Goal: Task Accomplishment & Management: Manage account settings

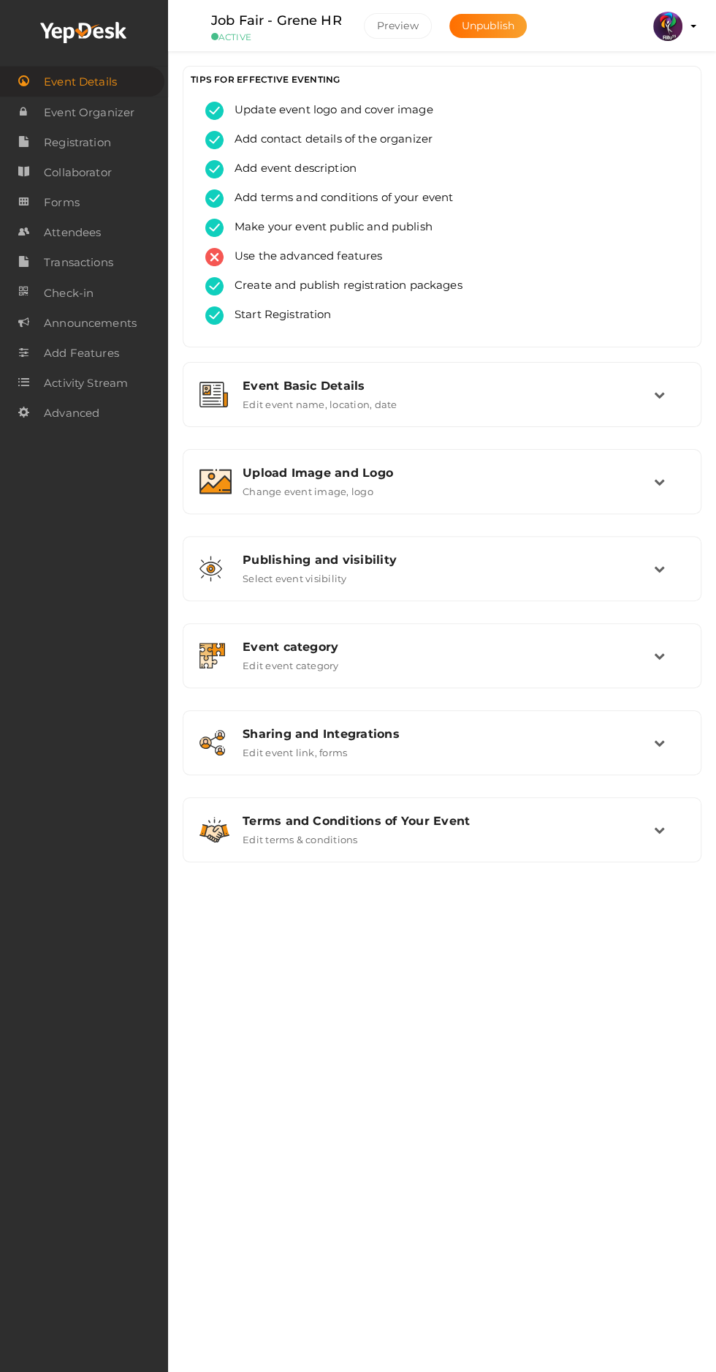
click at [672, 29] on img at bounding box center [668, 26] width 29 height 29
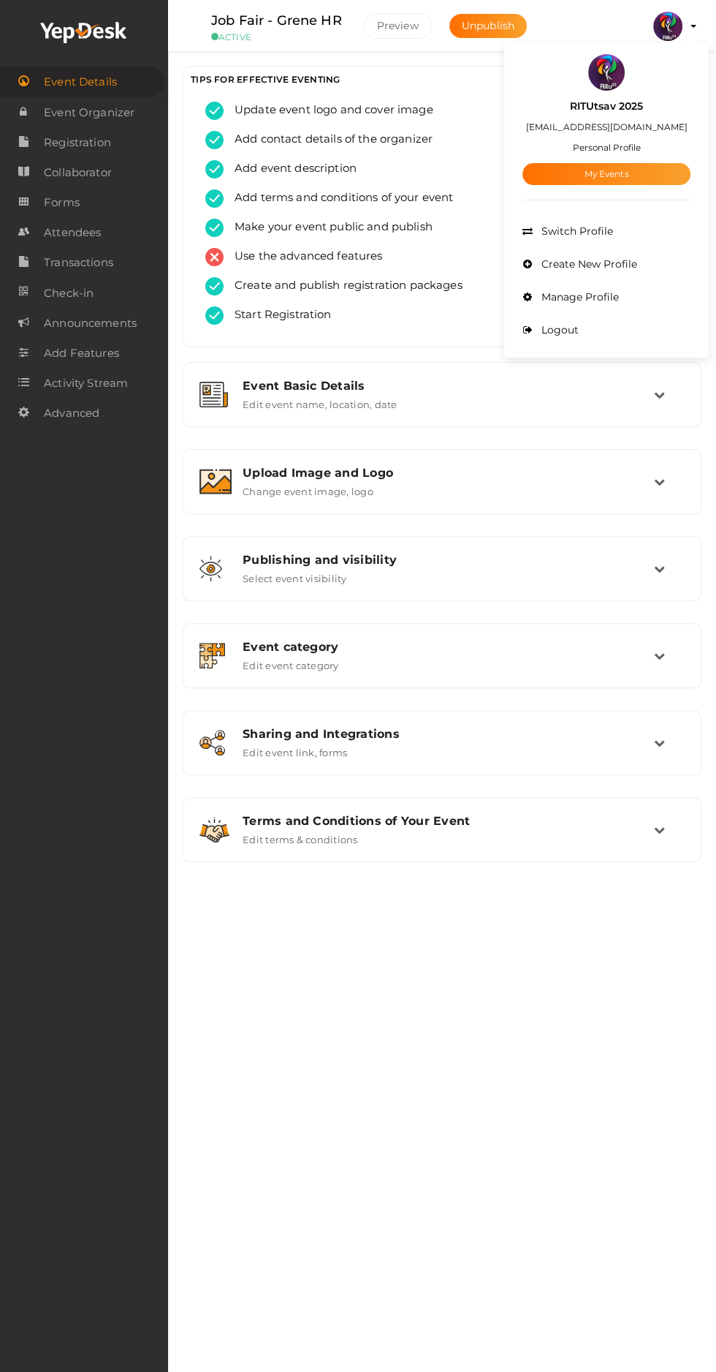
click at [572, 170] on link "My Events" at bounding box center [607, 174] width 168 height 22
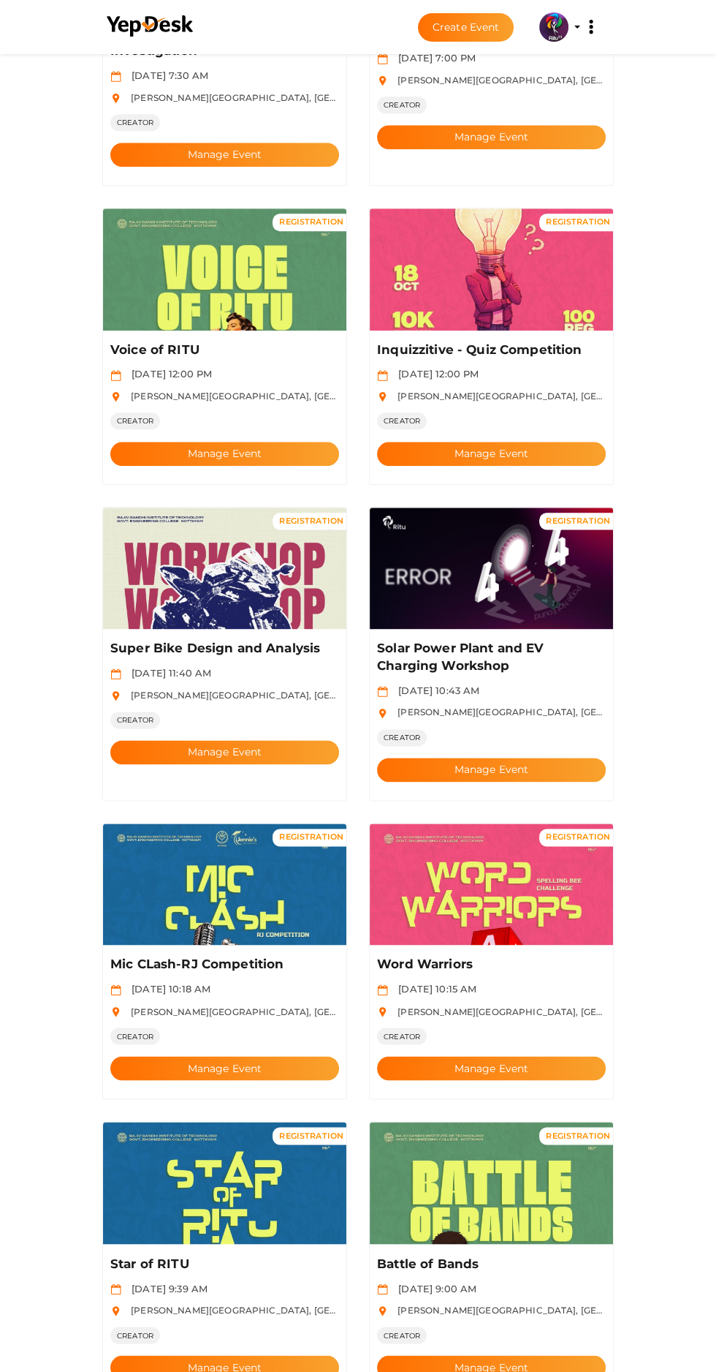
scroll to position [884, 0]
click at [186, 740] on button "Manage Event" at bounding box center [224, 752] width 229 height 24
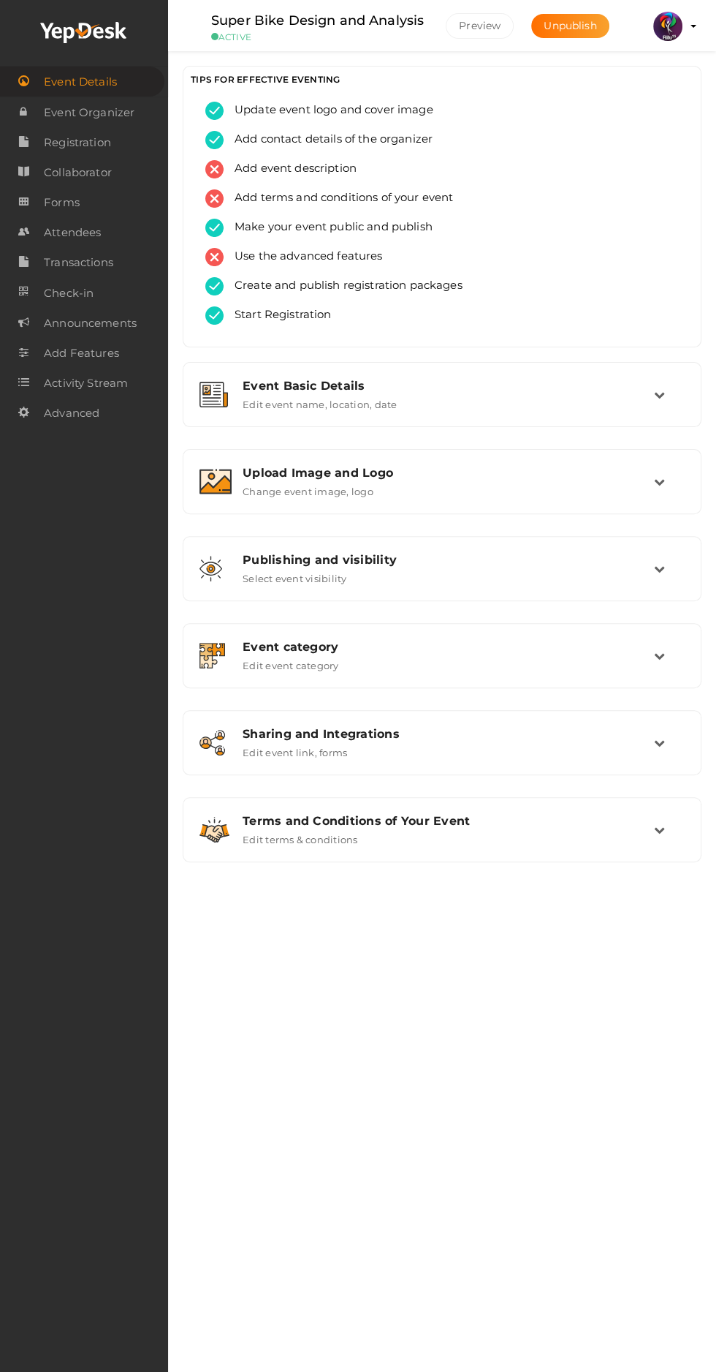
click at [61, 142] on span "Registration" at bounding box center [77, 142] width 67 height 29
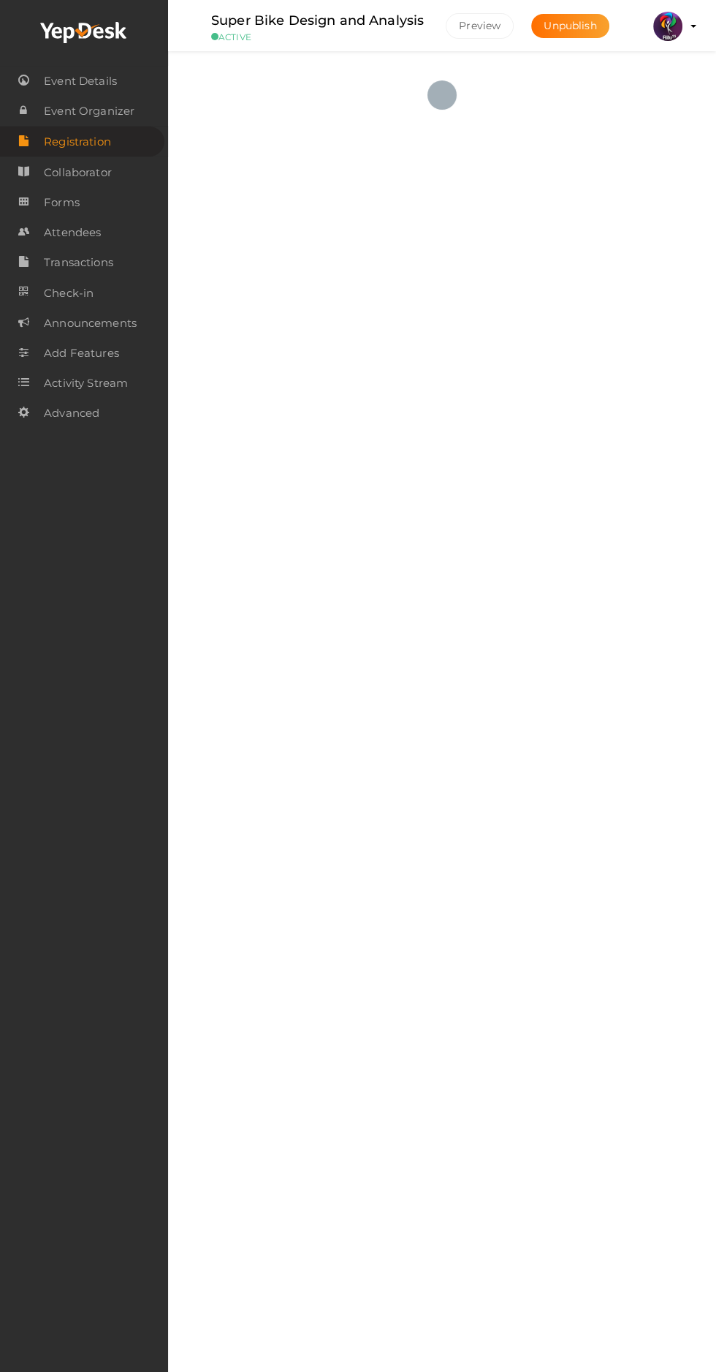
checkbox input "true"
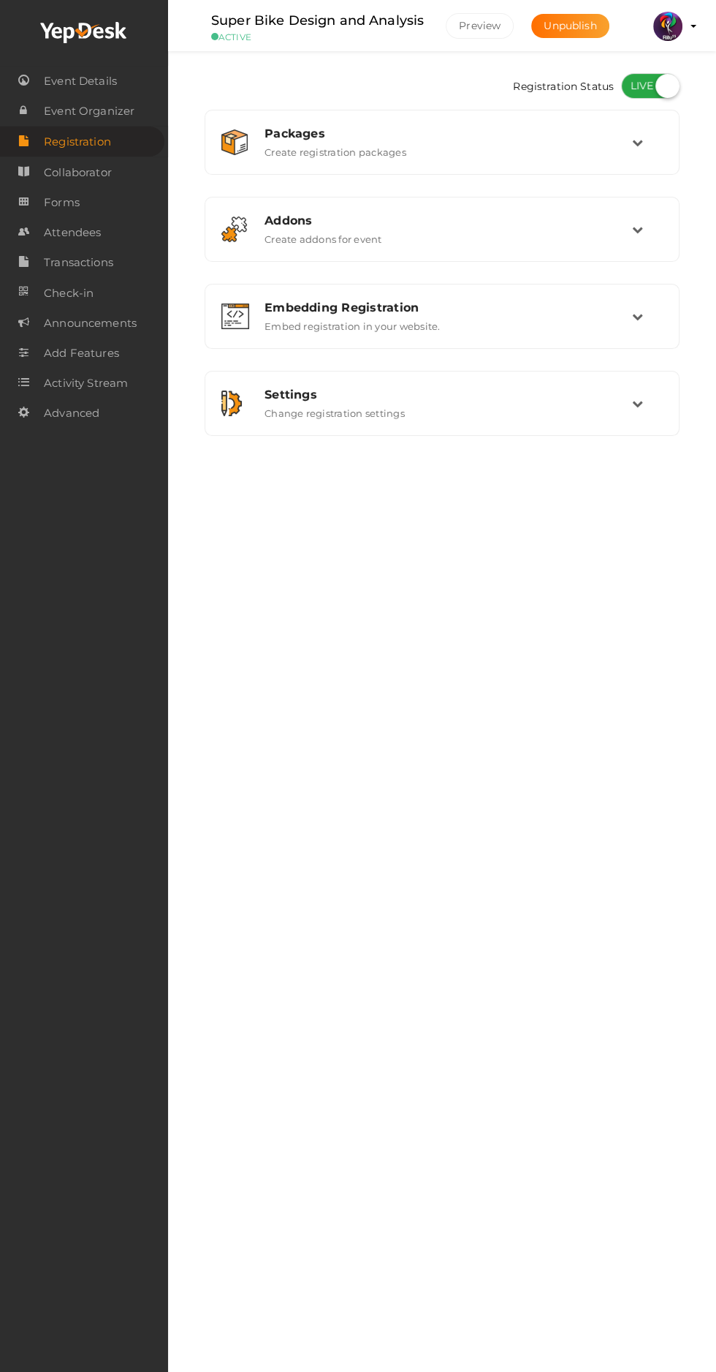
click at [88, 213] on link "Forms" at bounding box center [84, 202] width 168 height 30
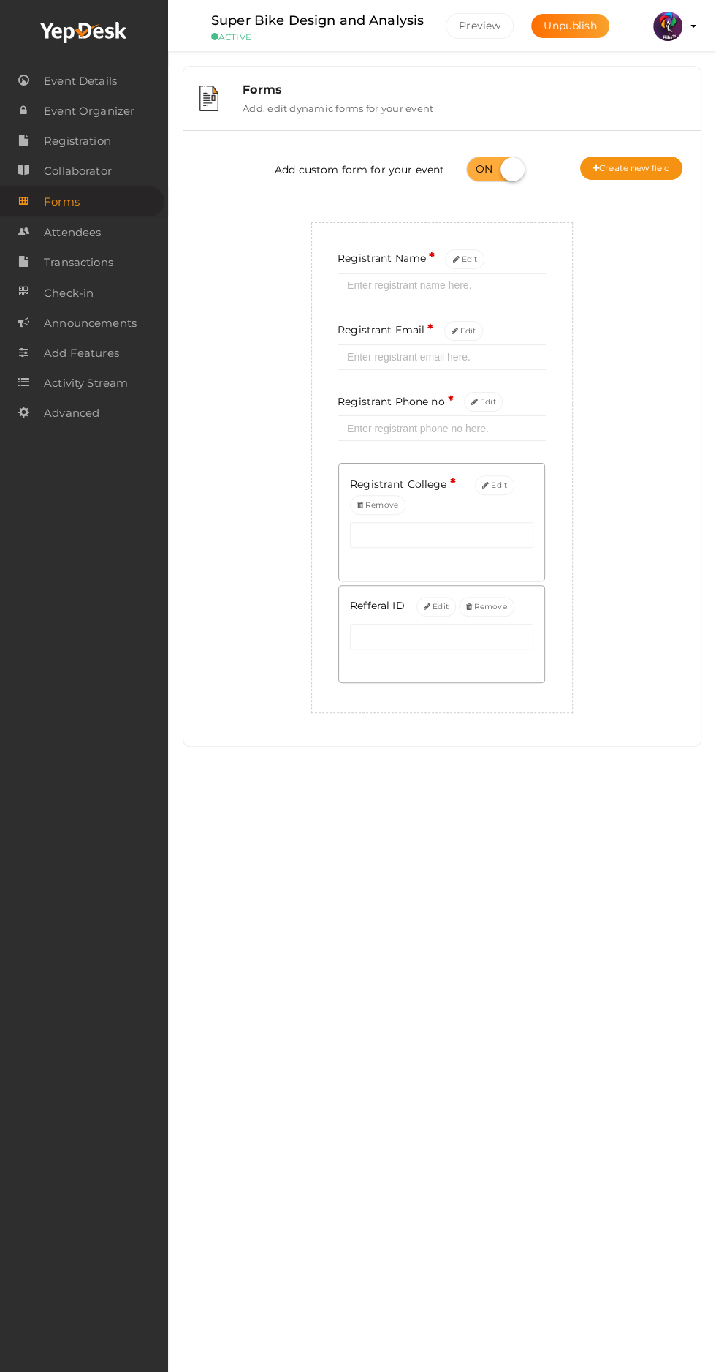
click at [660, 173] on button "Create new field" at bounding box center [631, 167] width 102 height 23
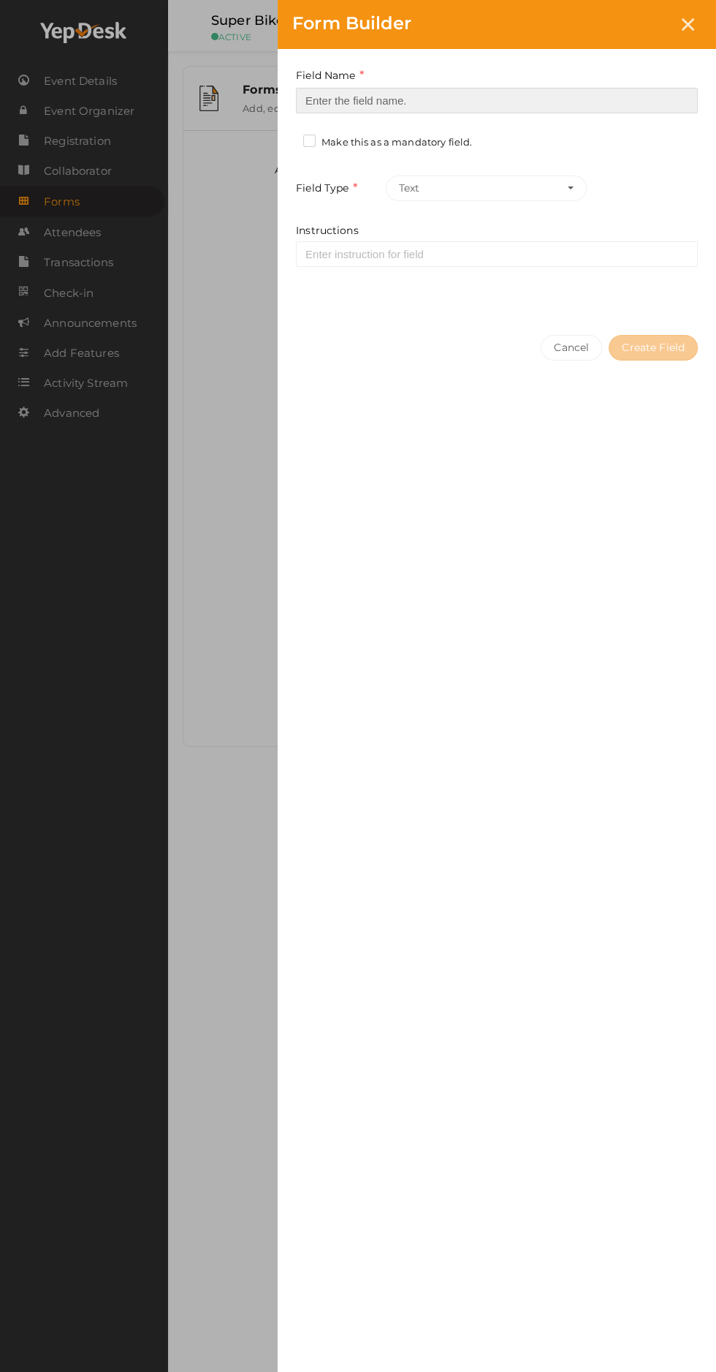
click at [558, 102] on input at bounding box center [497, 101] width 402 height 26
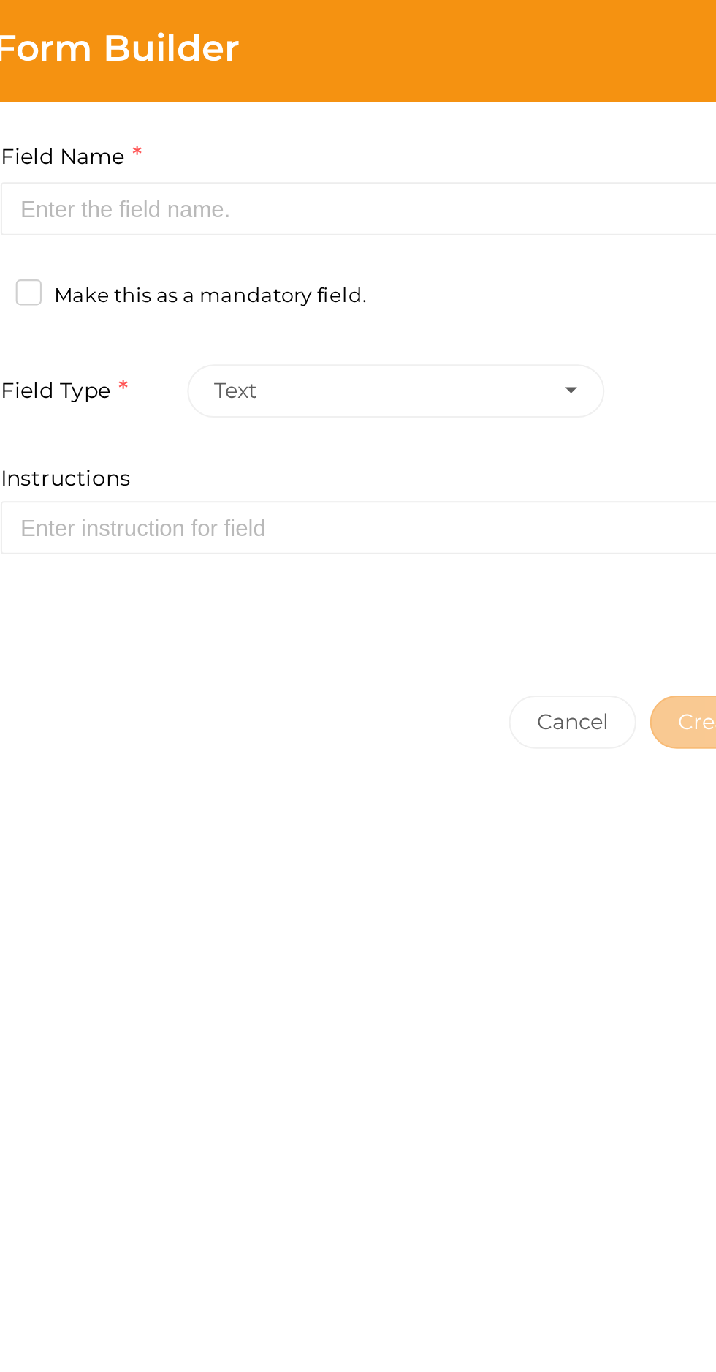
click at [551, 189] on button "Text" at bounding box center [486, 188] width 201 height 26
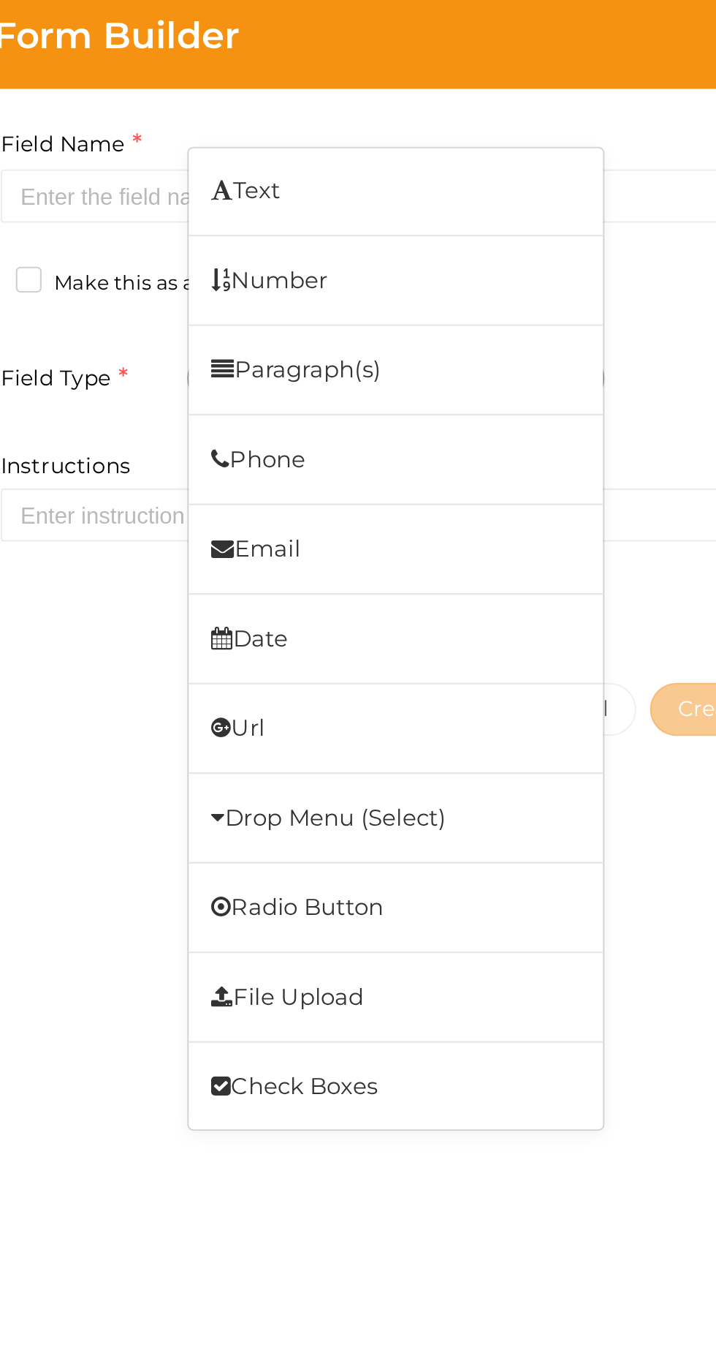
click at [513, 359] on link "Url" at bounding box center [487, 357] width 200 height 34
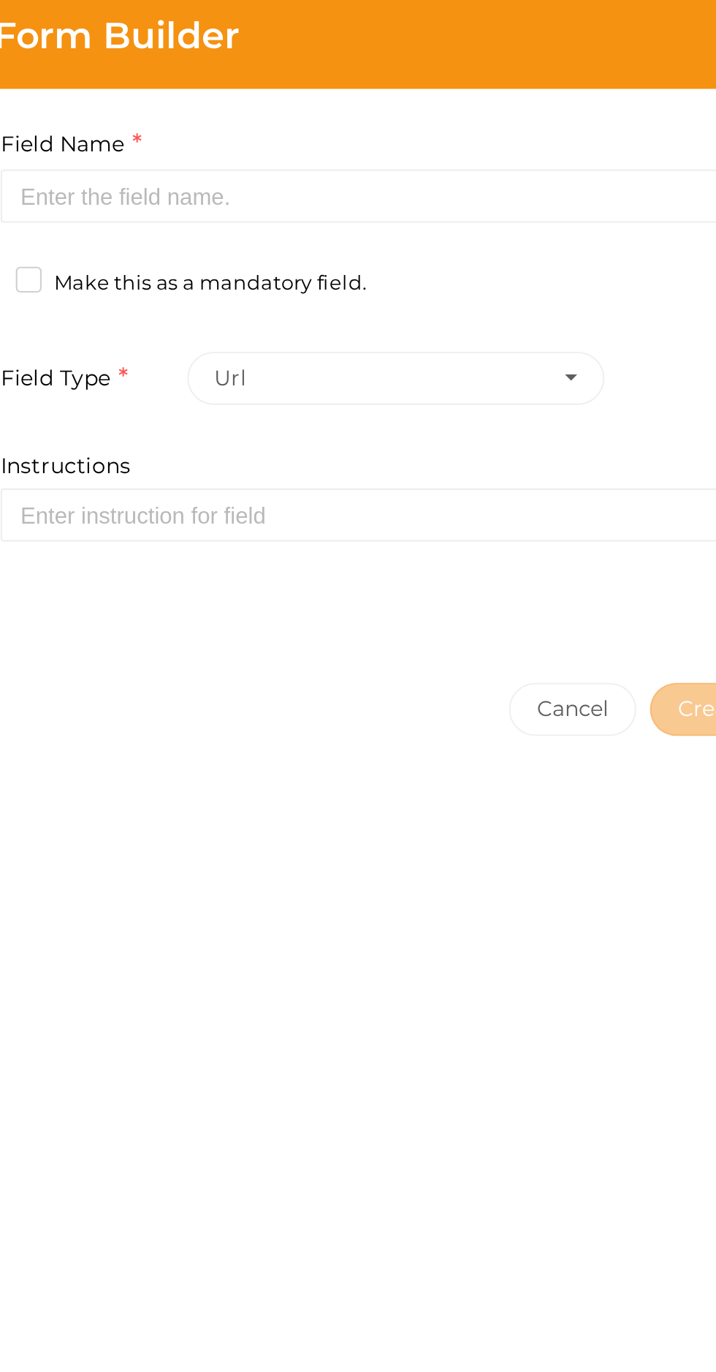
click at [569, 187] on span "button" at bounding box center [571, 187] width 6 height 3
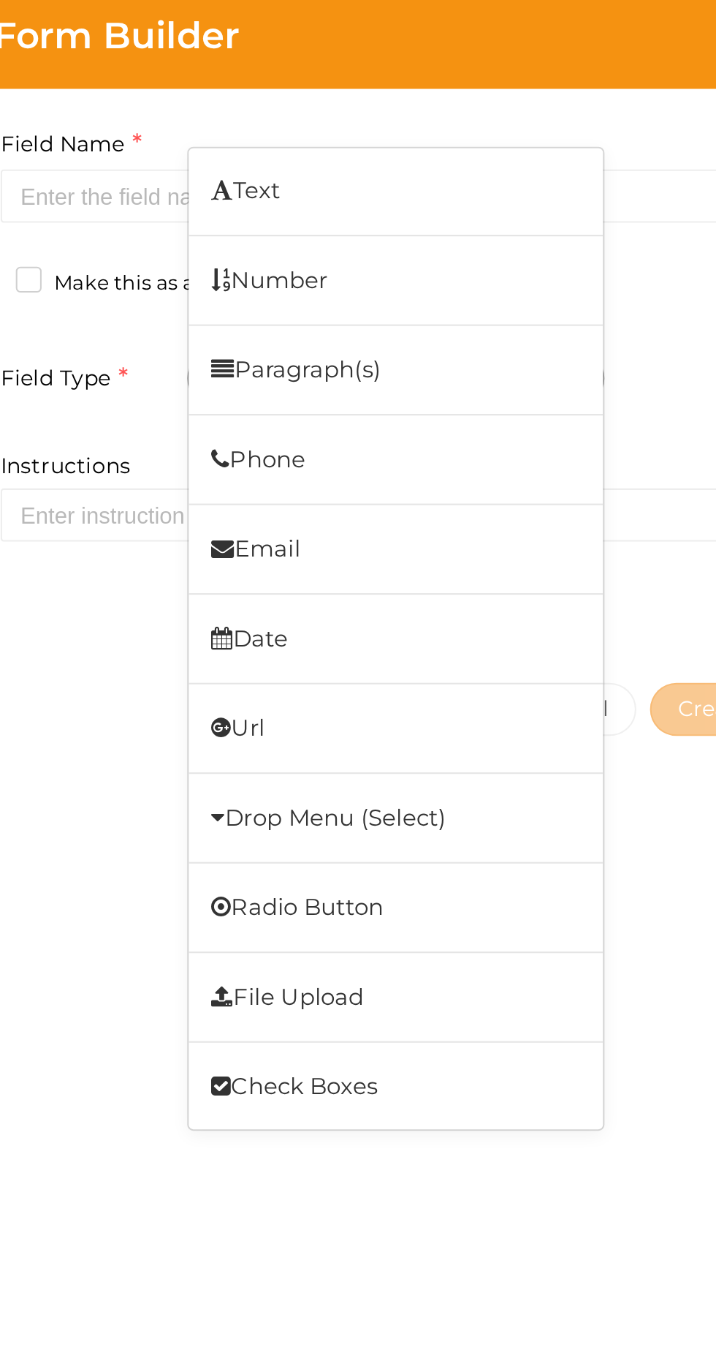
click at [551, 101] on link "Text" at bounding box center [487, 98] width 200 height 34
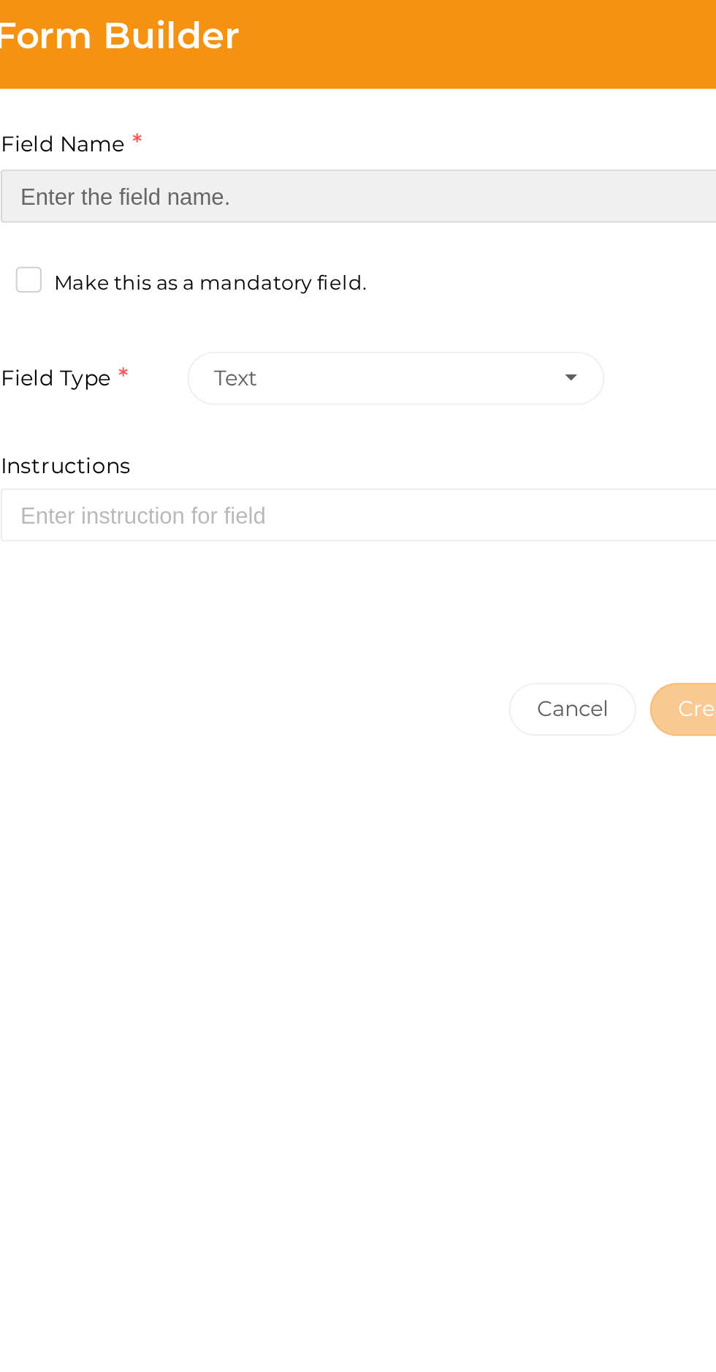
click at [531, 105] on input at bounding box center [497, 101] width 402 height 26
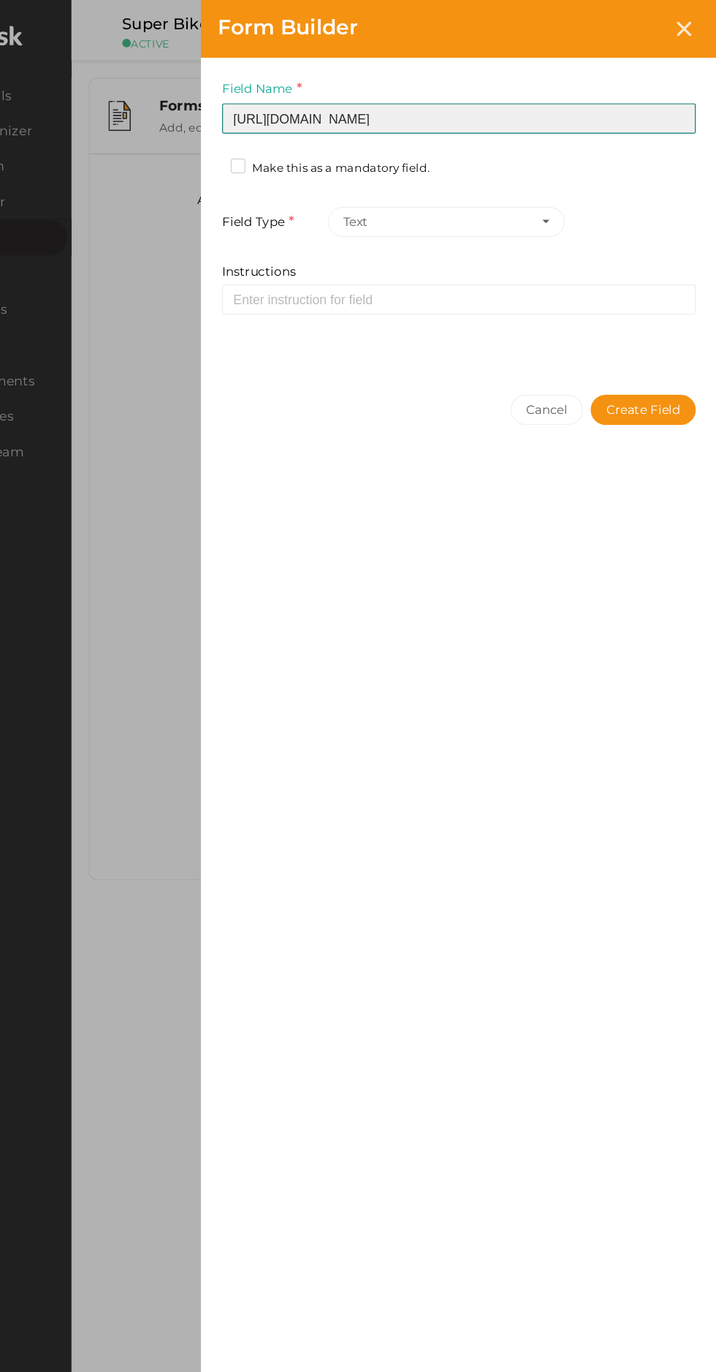
type input "[URL][DOMAIN_NAME]"
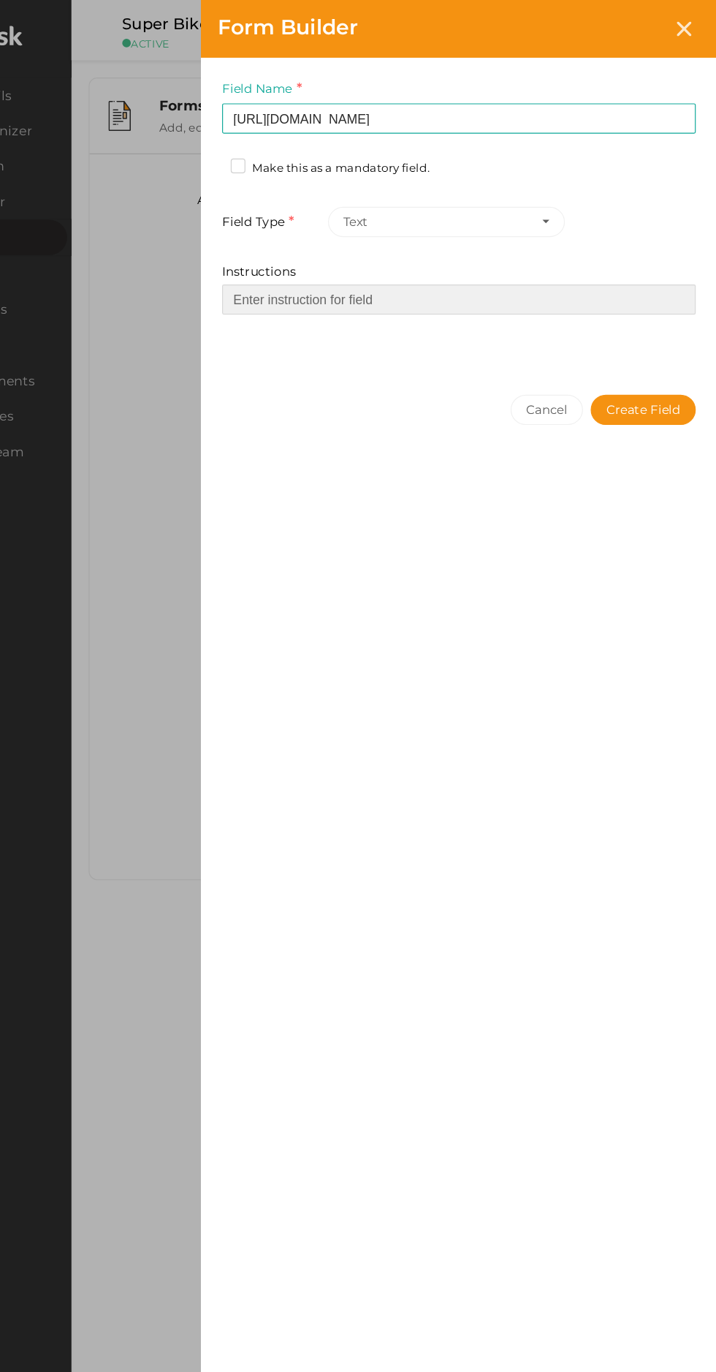
click at [526, 254] on input "Instructions" at bounding box center [497, 254] width 402 height 26
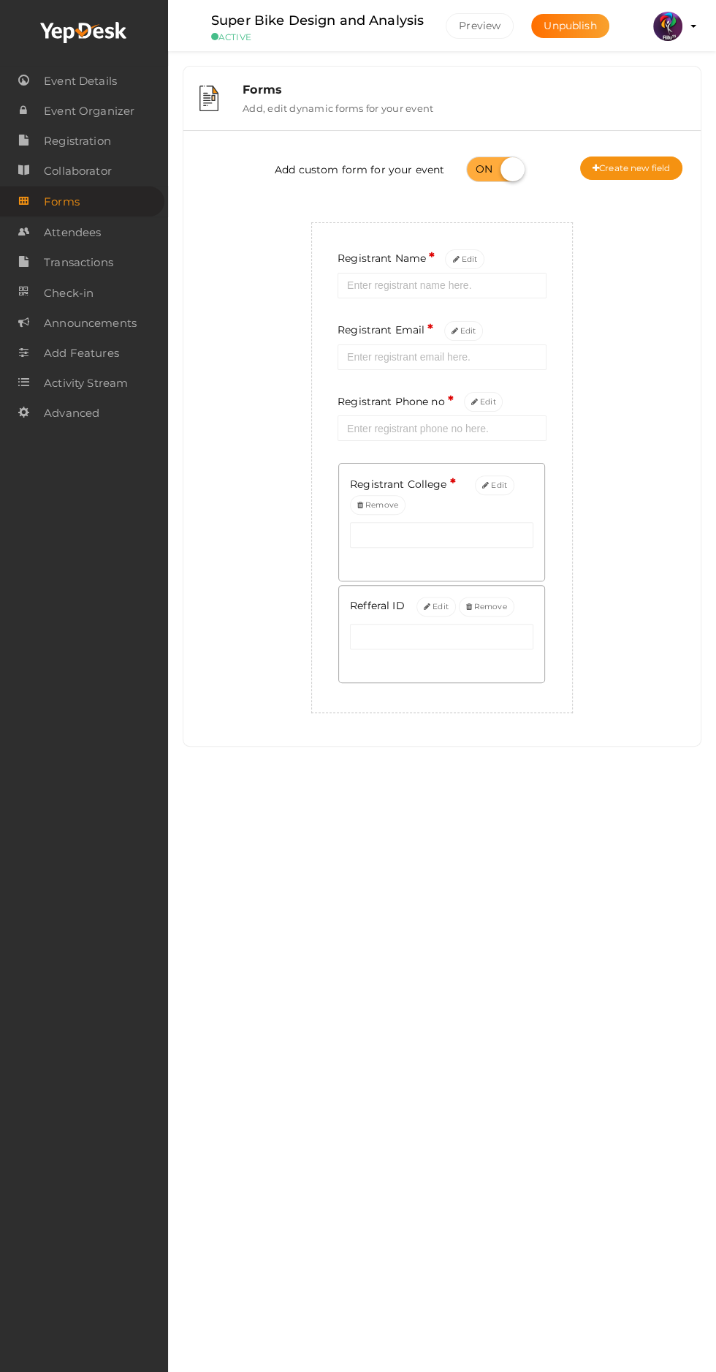
click at [622, 164] on button "Create new field" at bounding box center [631, 167] width 102 height 23
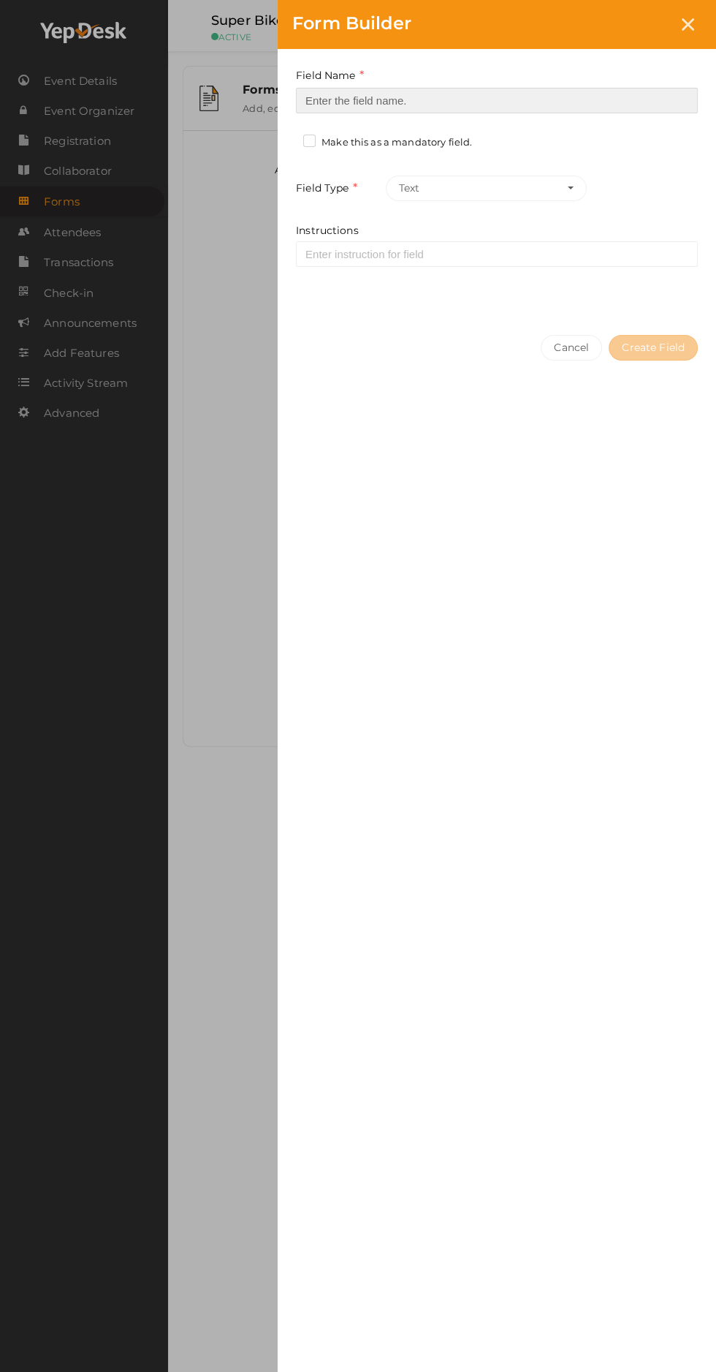
click at [347, 99] on input at bounding box center [497, 101] width 402 height 26
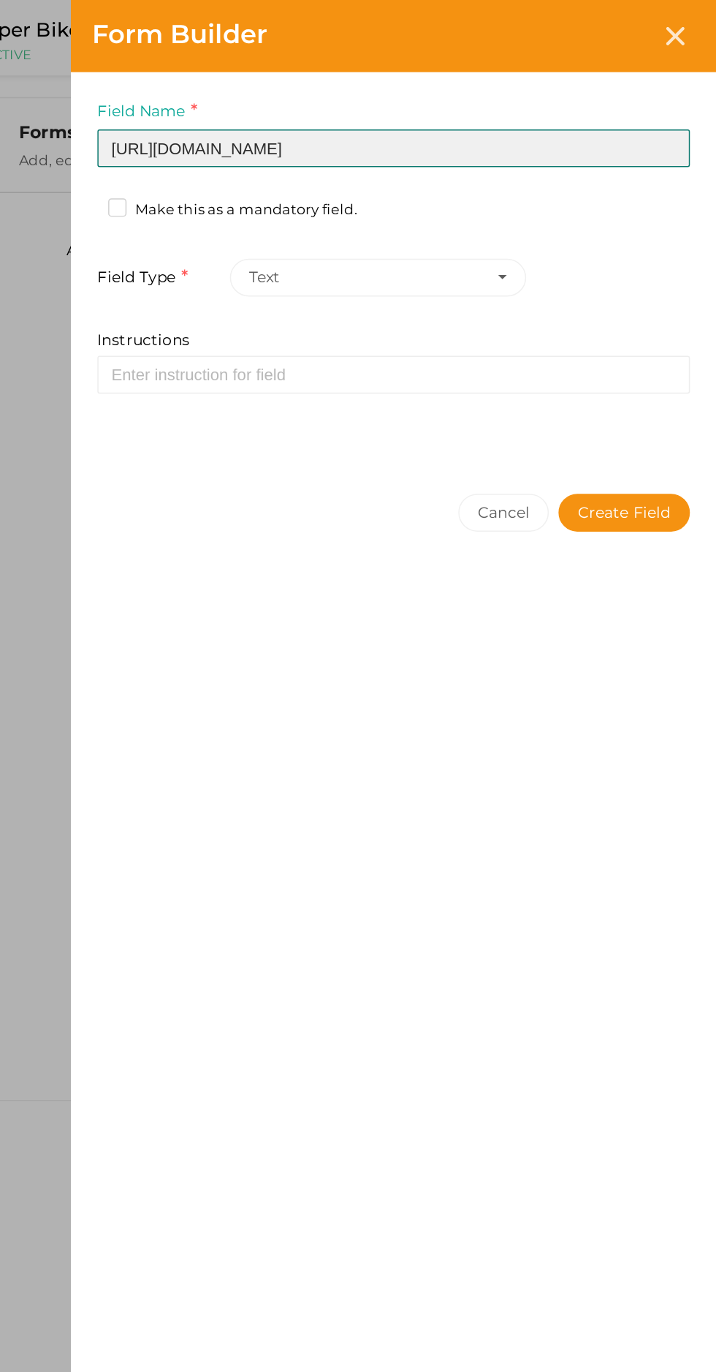
type input "[URL][DOMAIN_NAME]"
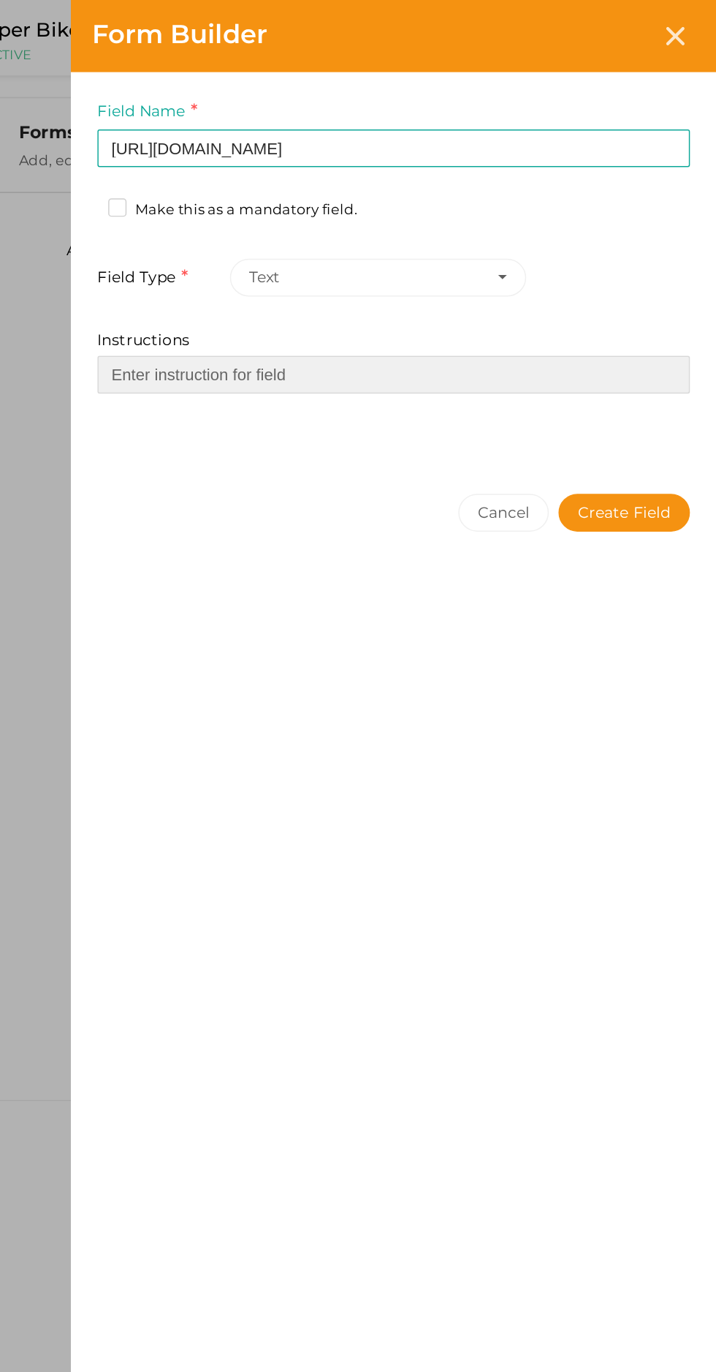
click at [371, 259] on input "Instructions" at bounding box center [497, 254] width 402 height 26
type input "W"
type input "WhatsApp group link"
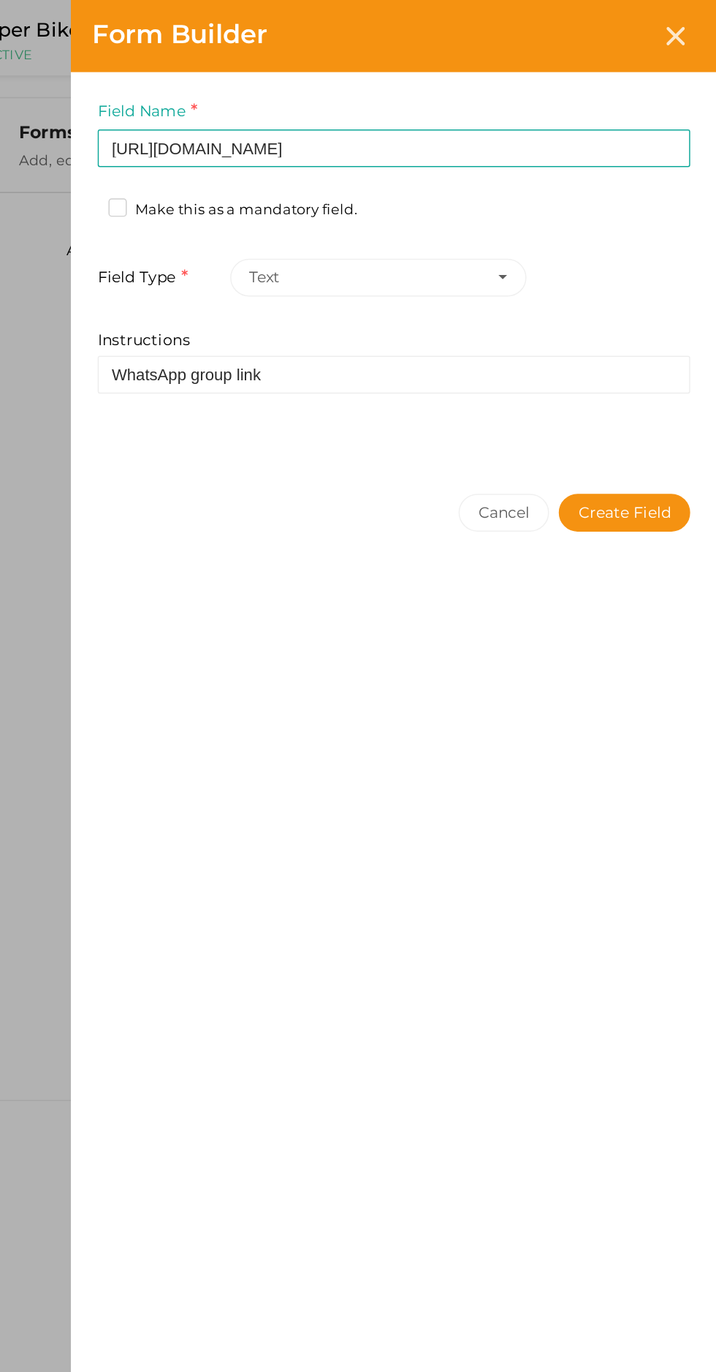
click at [669, 347] on button "Create Field" at bounding box center [653, 348] width 89 height 26
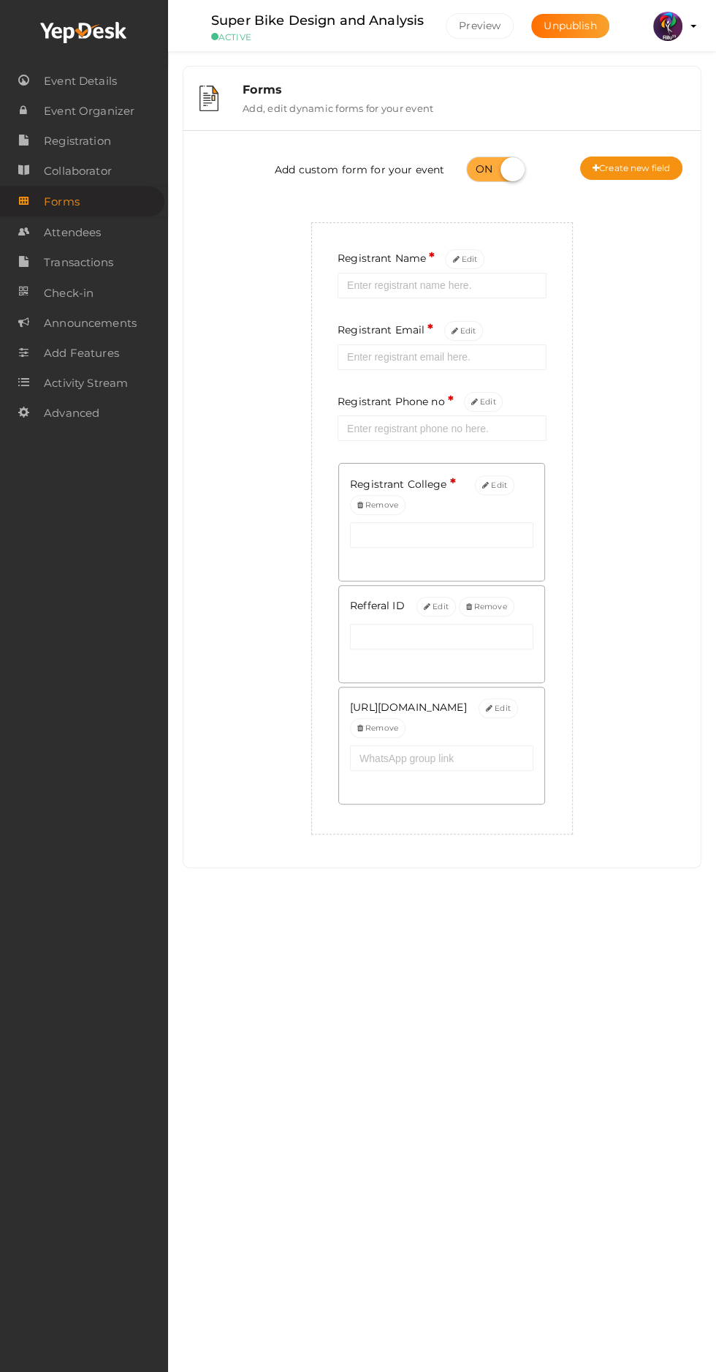
click at [107, 233] on link "Attendees" at bounding box center [84, 232] width 168 height 30
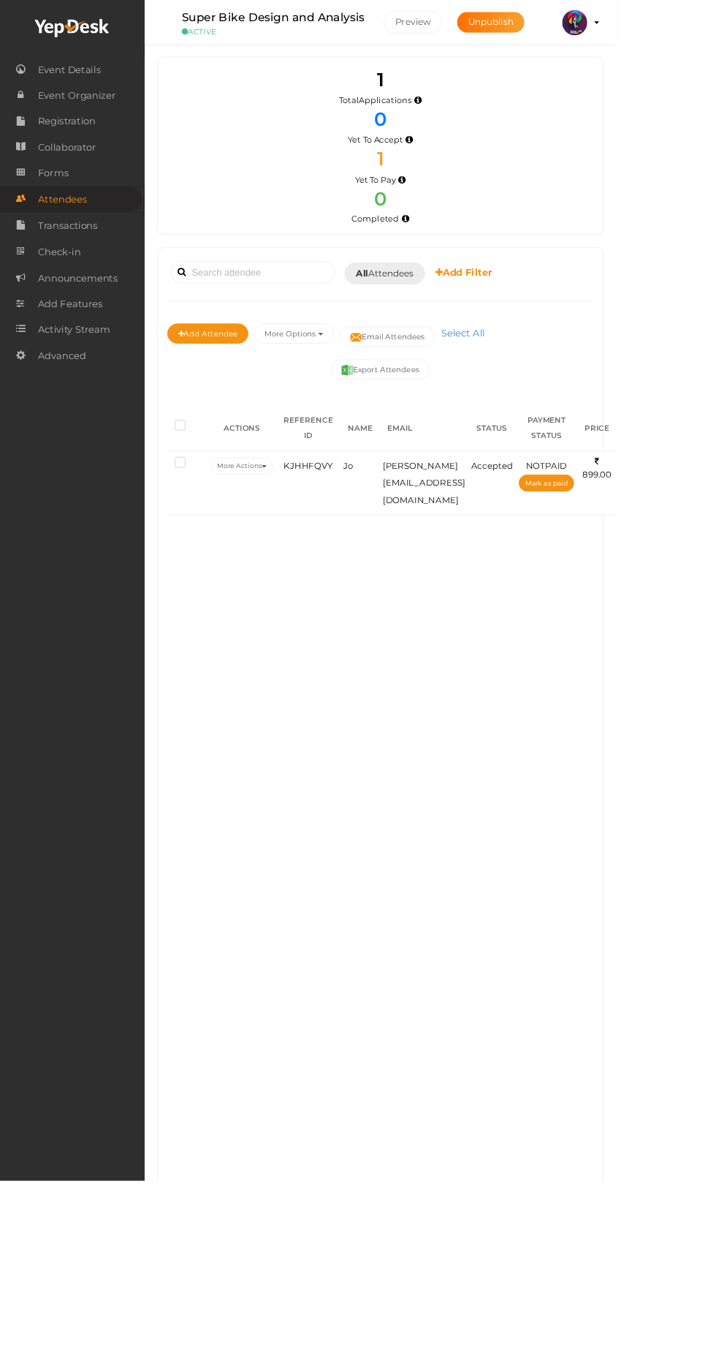
click at [59, 137] on span "Registration" at bounding box center [77, 140] width 67 height 29
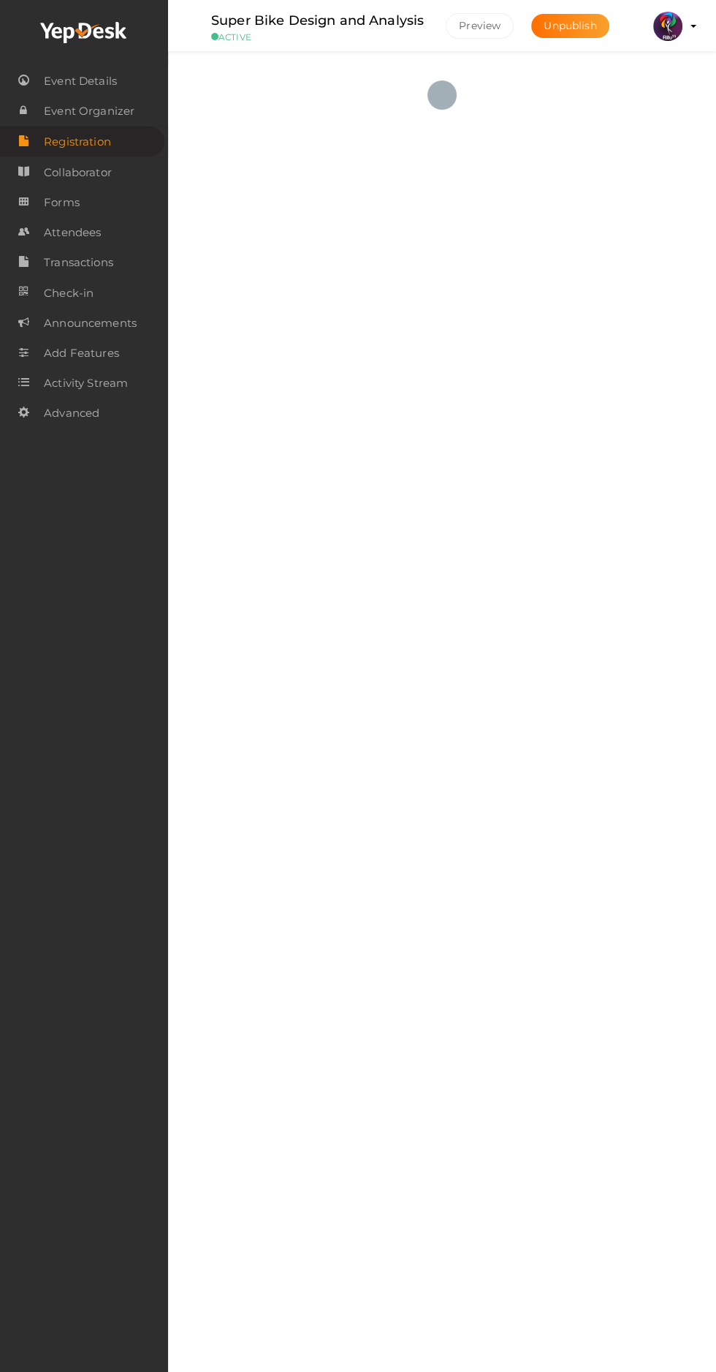
checkbox input "true"
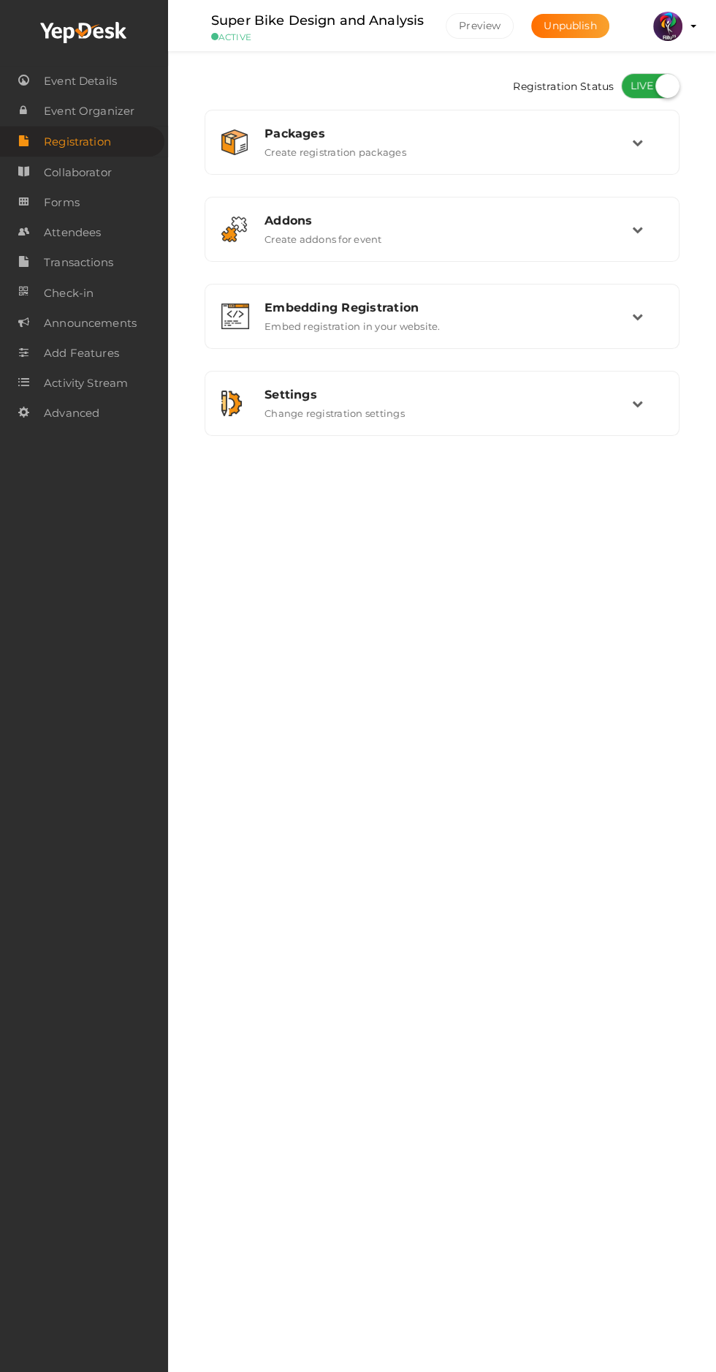
click at [294, 154] on label "Create registration packages" at bounding box center [336, 149] width 142 height 18
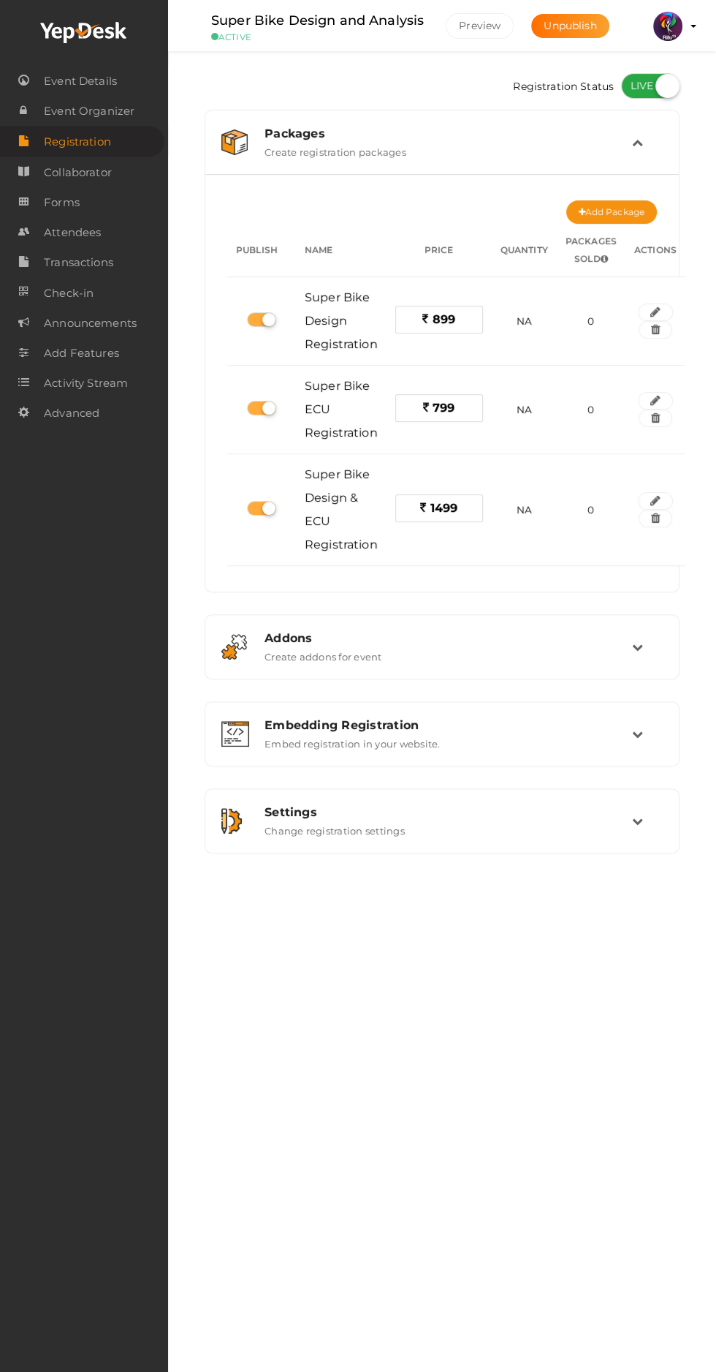
click at [251, 154] on div at bounding box center [238, 142] width 32 height 26
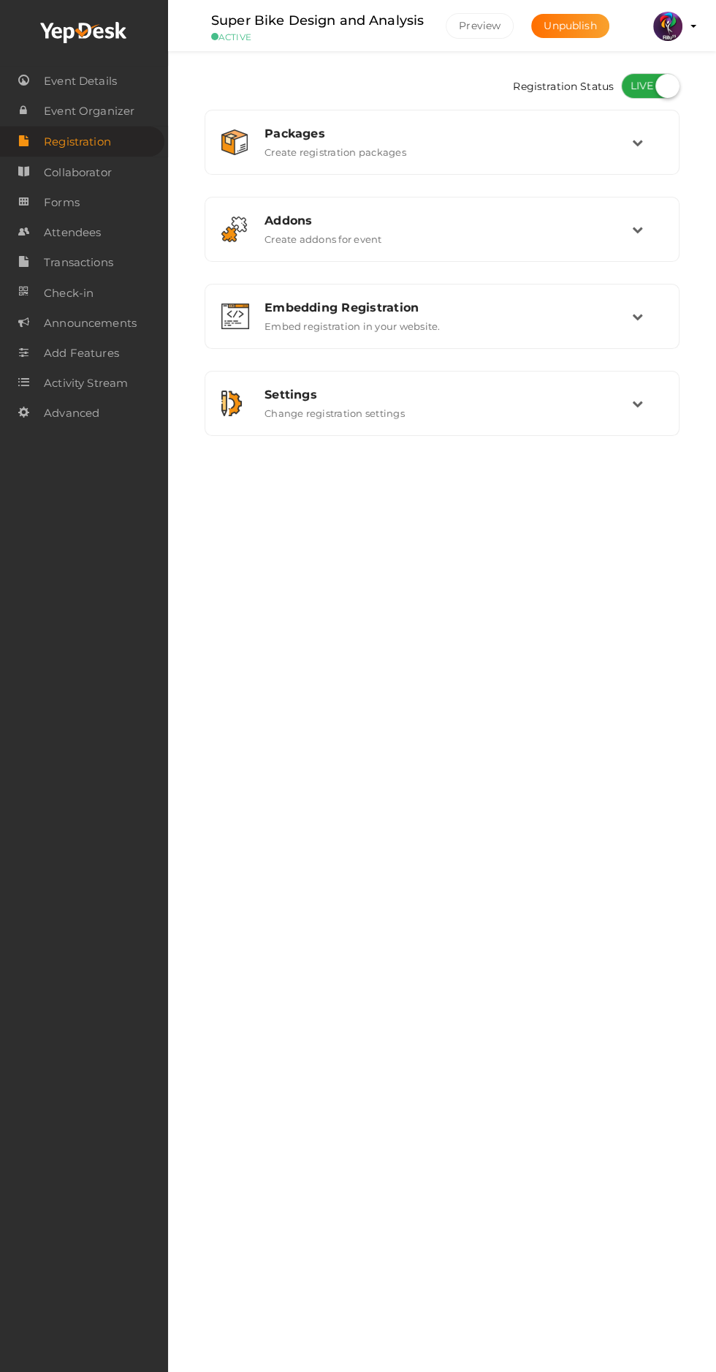
click at [50, 199] on span "Forms" at bounding box center [62, 202] width 36 height 29
